Goal: Task Accomplishment & Management: Complete application form

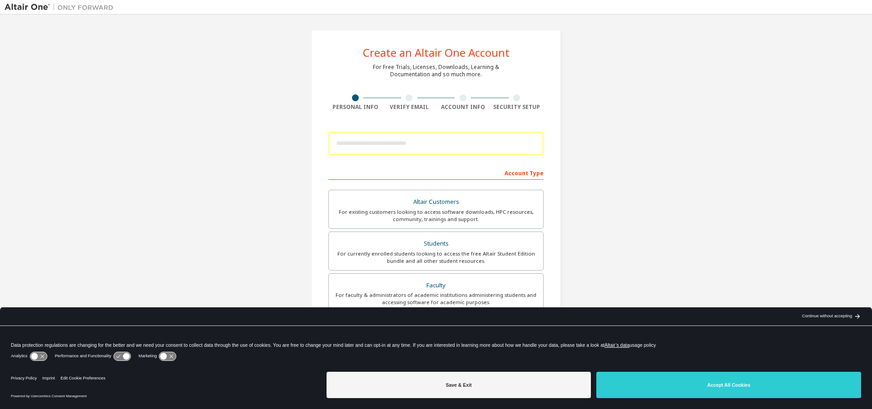
click at [468, 144] on div at bounding box center [435, 143] width 215 height 33
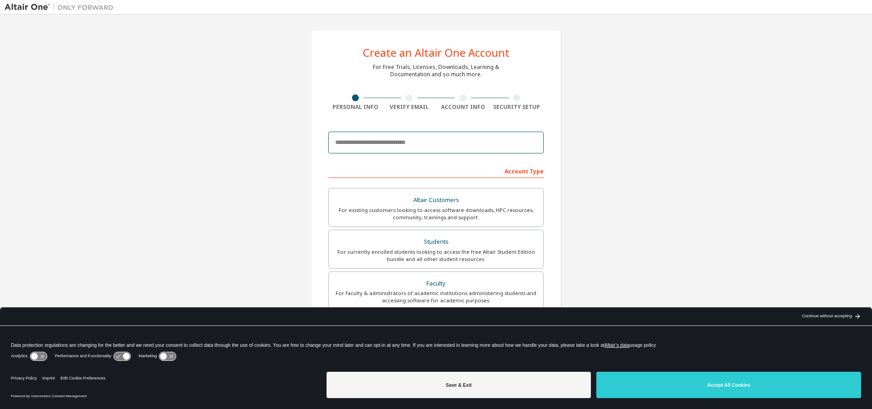
click at [460, 142] on input "email" at bounding box center [435, 143] width 215 height 22
type input "*"
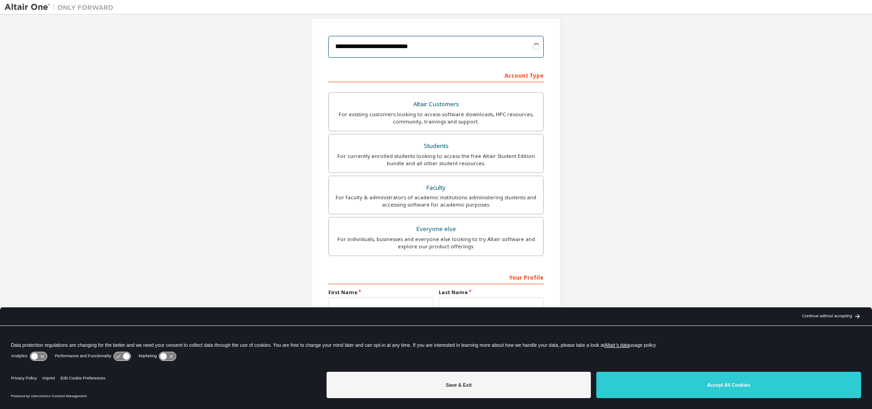
scroll to position [122, 0]
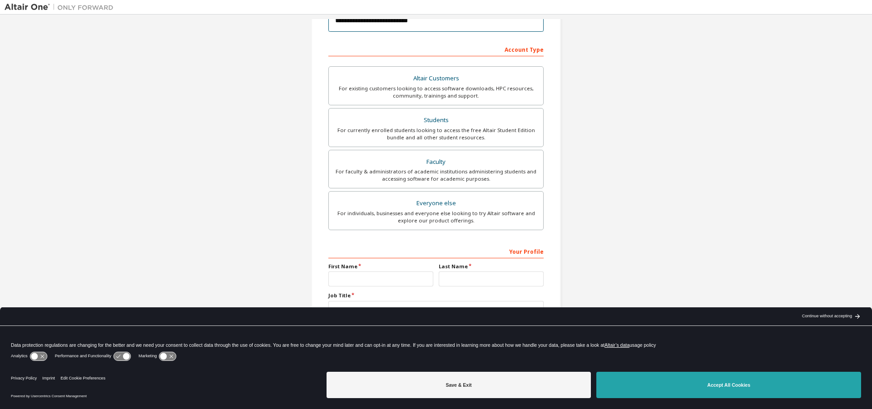
type input "**********"
click at [660, 385] on button "Accept All Cookies" at bounding box center [728, 385] width 265 height 26
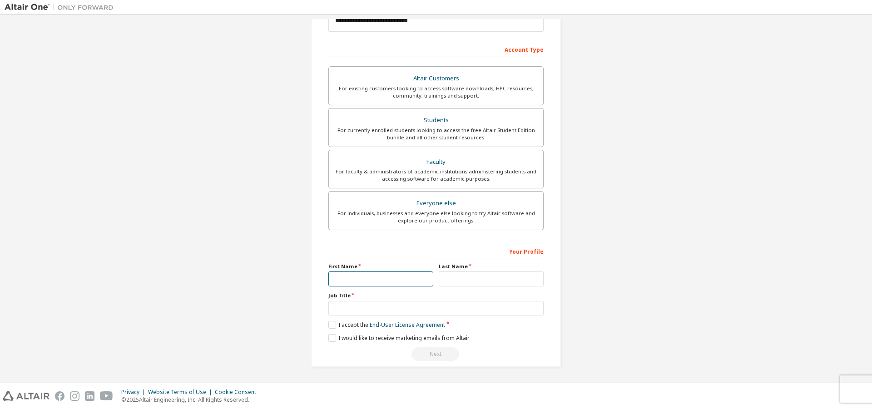
click at [392, 276] on input "text" at bounding box center [380, 278] width 105 height 15
type input "**********"
click at [469, 282] on input "text" at bounding box center [490, 278] width 105 height 15
type input "*******"
click at [425, 313] on input "text" at bounding box center [435, 308] width 215 height 15
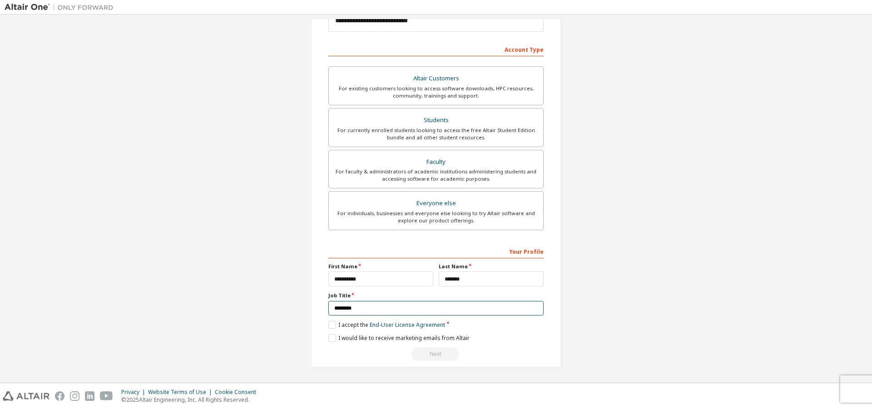
type input "********"
click at [330, 325] on label "I accept the End-User License Agreement" at bounding box center [386, 325] width 117 height 8
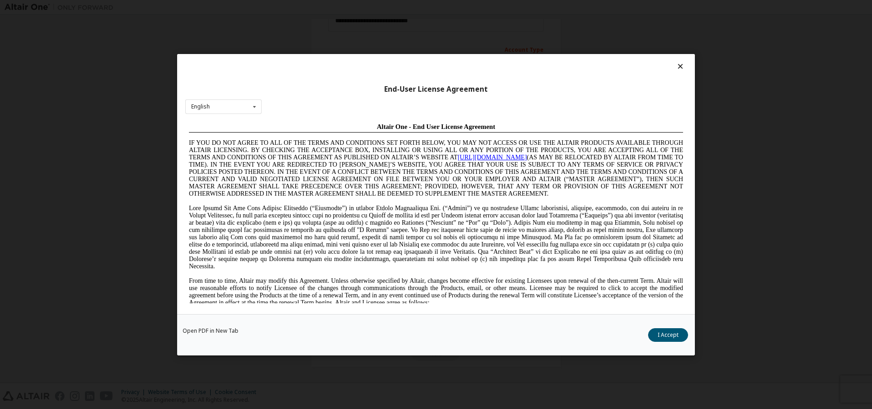
scroll to position [0, 0]
click at [663, 337] on button "I Accept" at bounding box center [668, 335] width 40 height 14
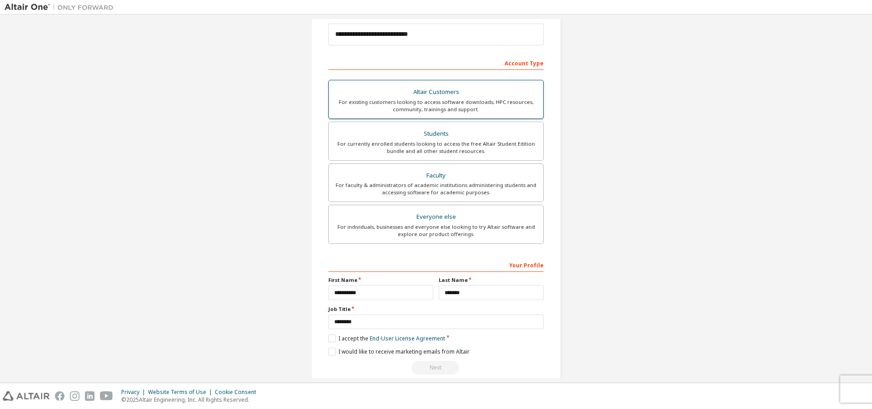
scroll to position [122, 0]
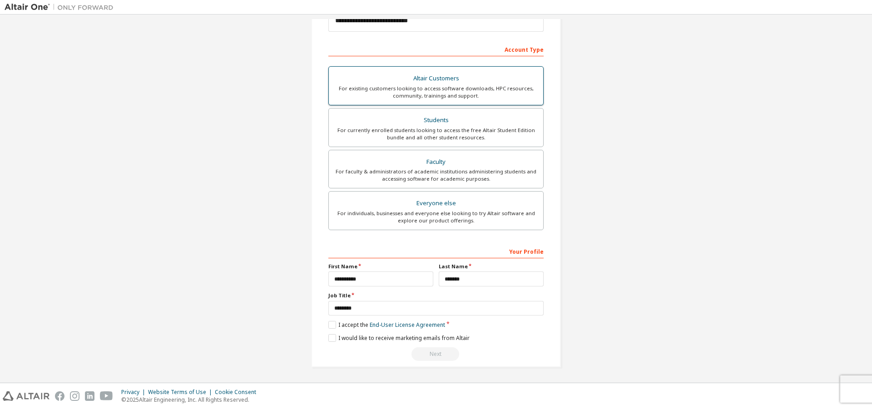
click at [494, 94] on div "For existing customers looking to access software downloads, HPC resources, com…" at bounding box center [435, 92] width 203 height 15
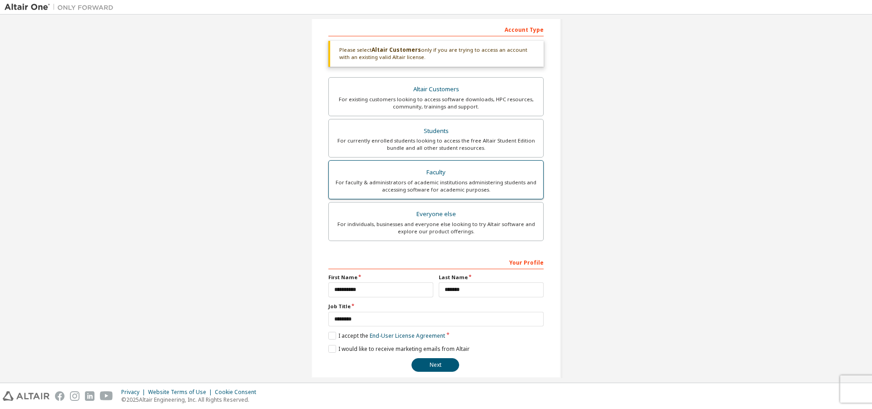
scroll to position [153, 0]
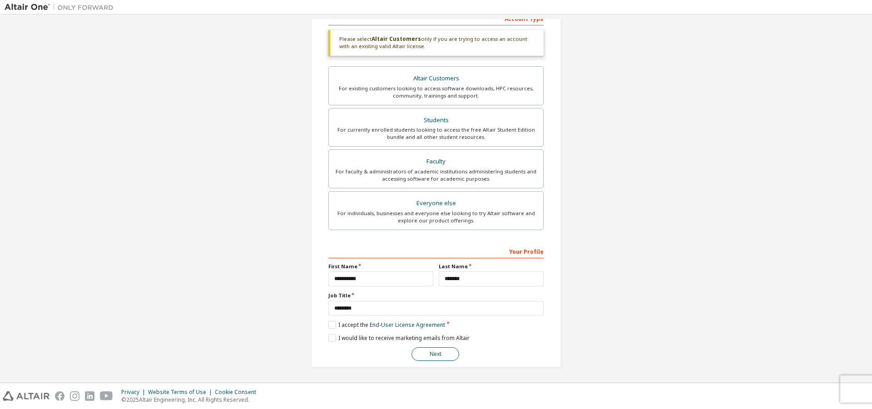
click at [443, 350] on button "Next" at bounding box center [435, 354] width 48 height 14
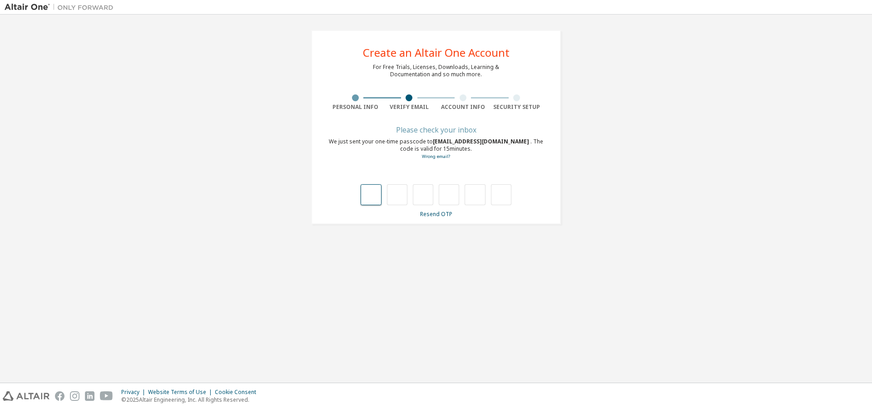
click at [374, 189] on input "text" at bounding box center [370, 194] width 20 height 21
type input "*"
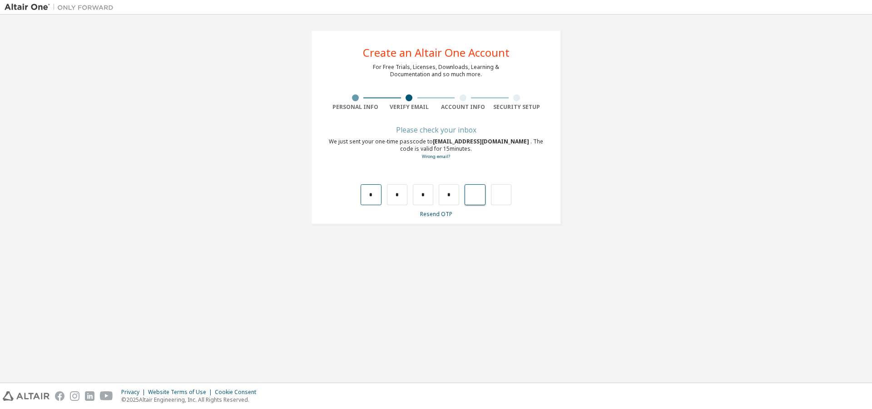
type input "*"
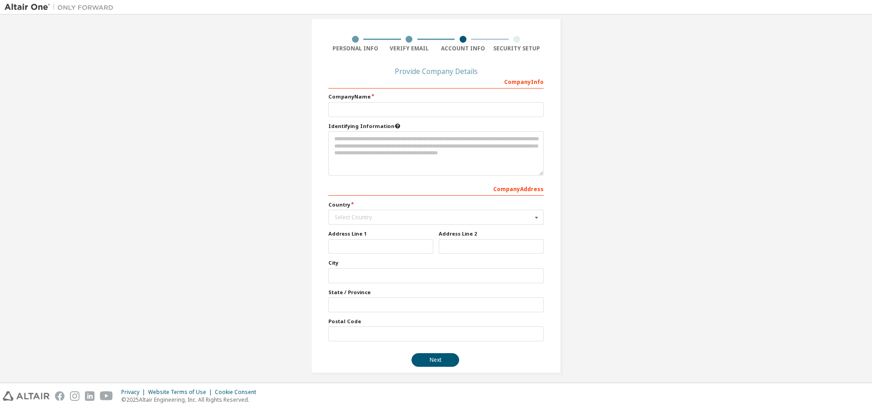
scroll to position [64, 0]
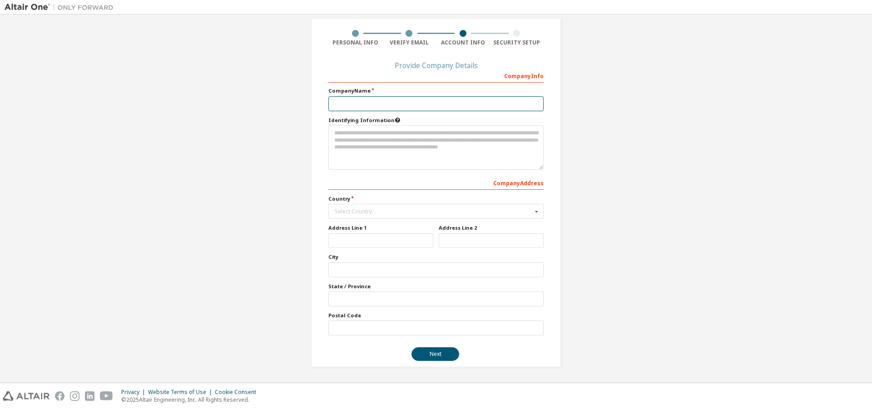
click at [409, 105] on input "text" at bounding box center [435, 103] width 215 height 15
type input "****"
click at [383, 217] on input "text" at bounding box center [436, 211] width 214 height 14
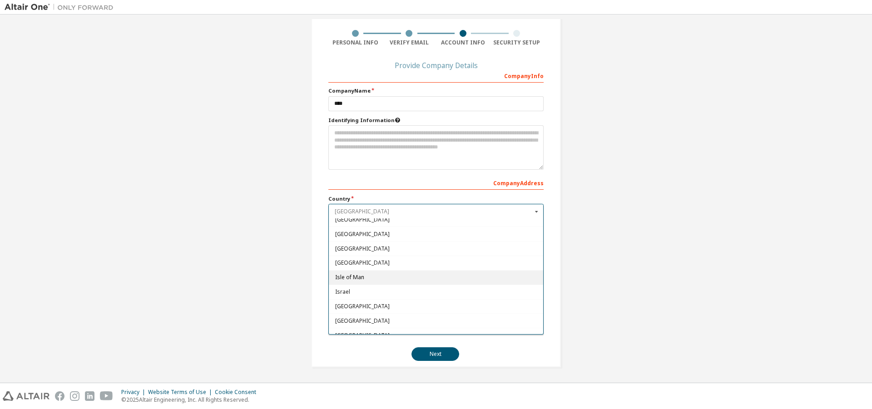
scroll to position [1498, 0]
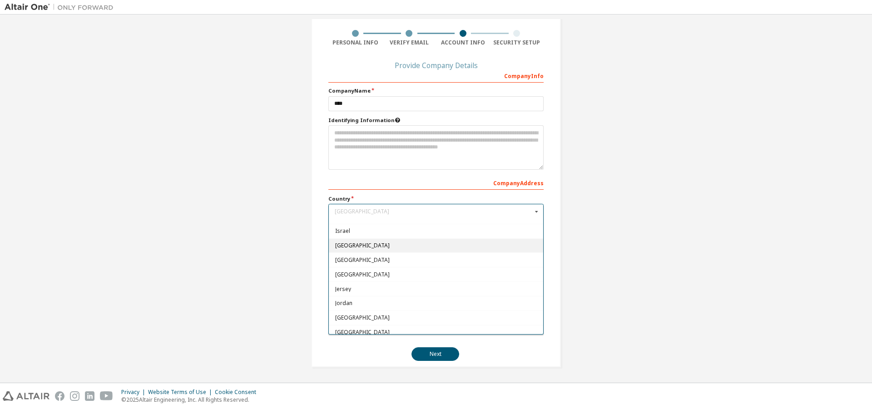
click at [360, 247] on span "[GEOGRAPHIC_DATA]" at bounding box center [436, 245] width 202 height 5
type input "***"
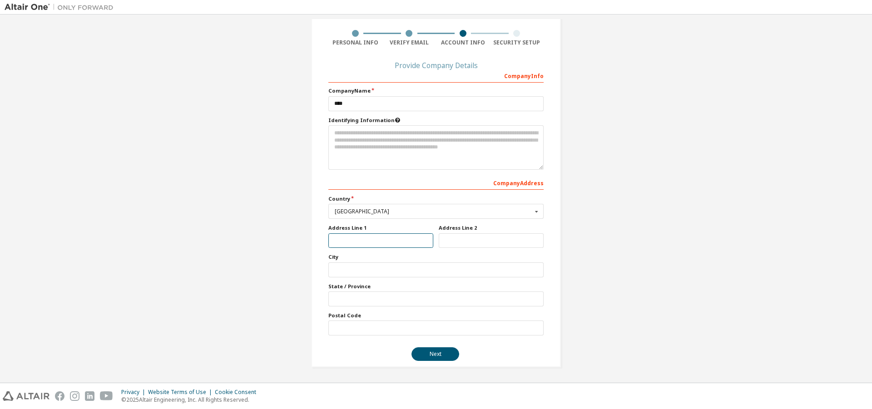
click at [361, 246] on input "text" at bounding box center [380, 240] width 105 height 15
click at [424, 352] on button "Next" at bounding box center [435, 354] width 48 height 14
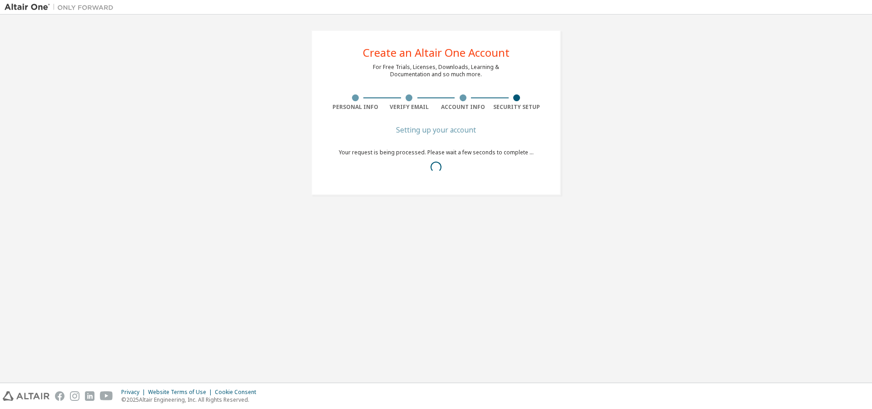
scroll to position [0, 0]
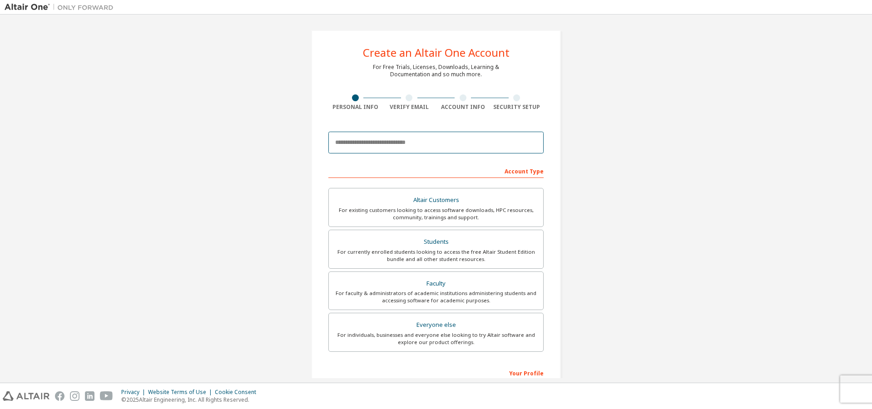
click at [447, 148] on input "email" at bounding box center [435, 143] width 215 height 22
